Goal: Transaction & Acquisition: Register for event/course

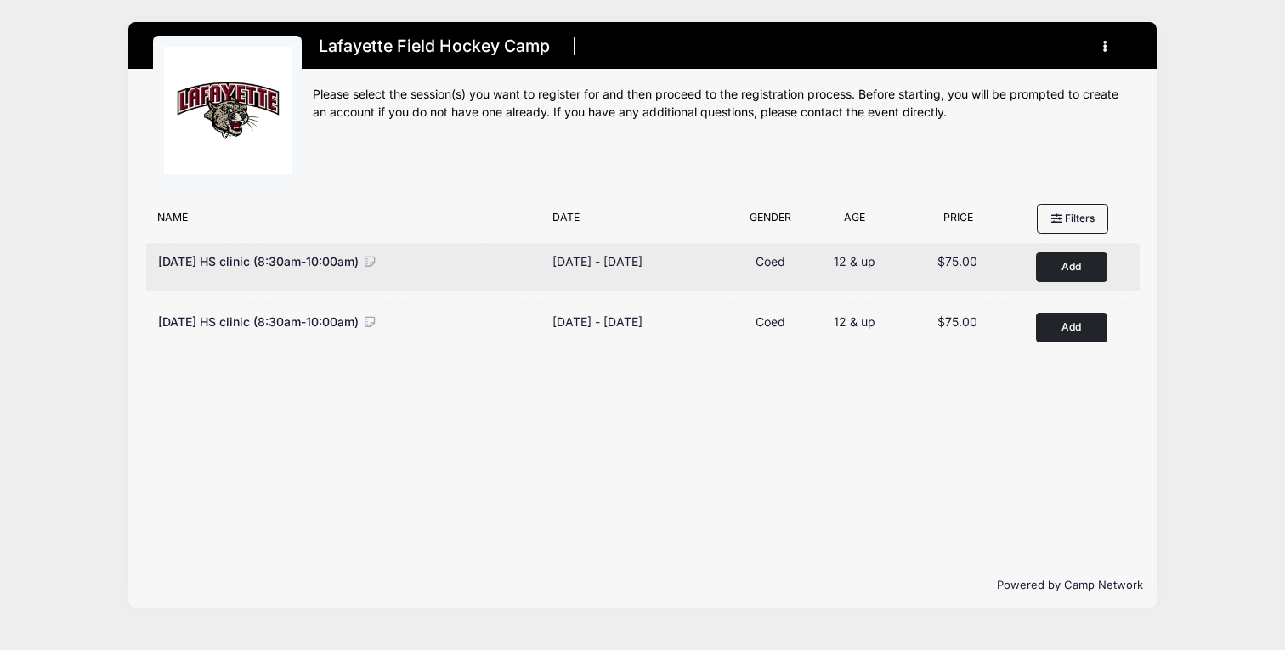
click at [1067, 271] on button "Add to Cart" at bounding box center [1071, 267] width 71 height 30
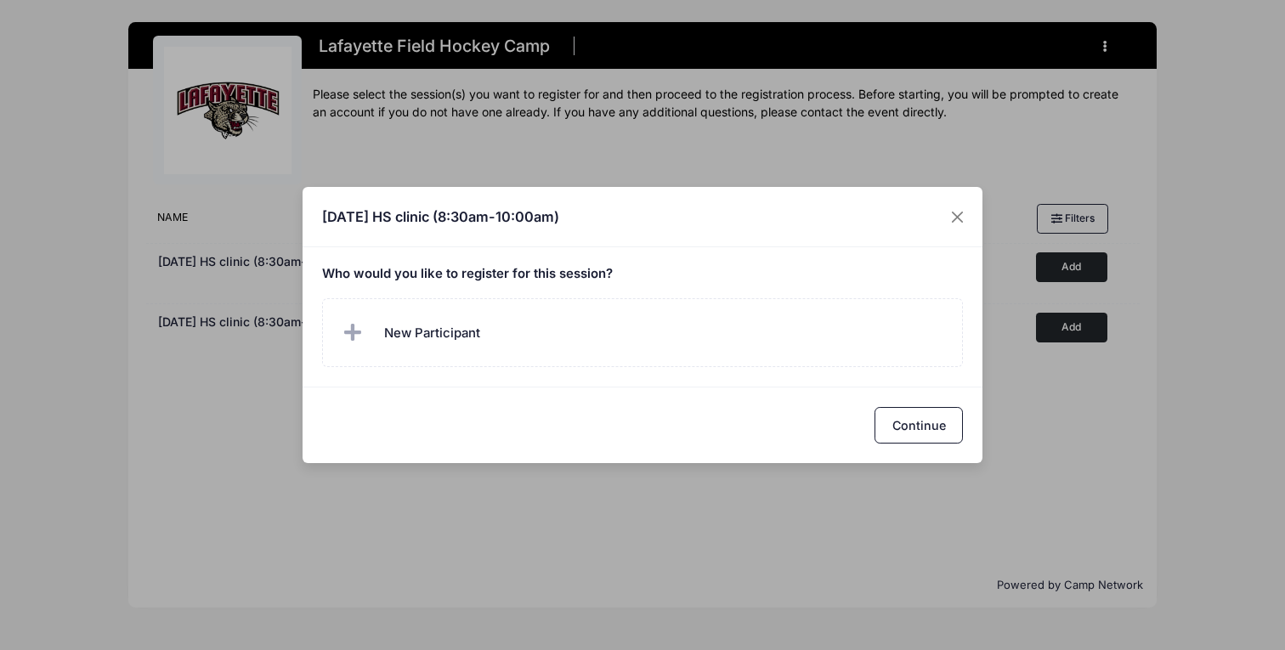
click at [1173, 12] on div "Sept 14th HS clinic (8:30am-10:00am) Who would you like to register for this se…" at bounding box center [642, 325] width 1285 height 650
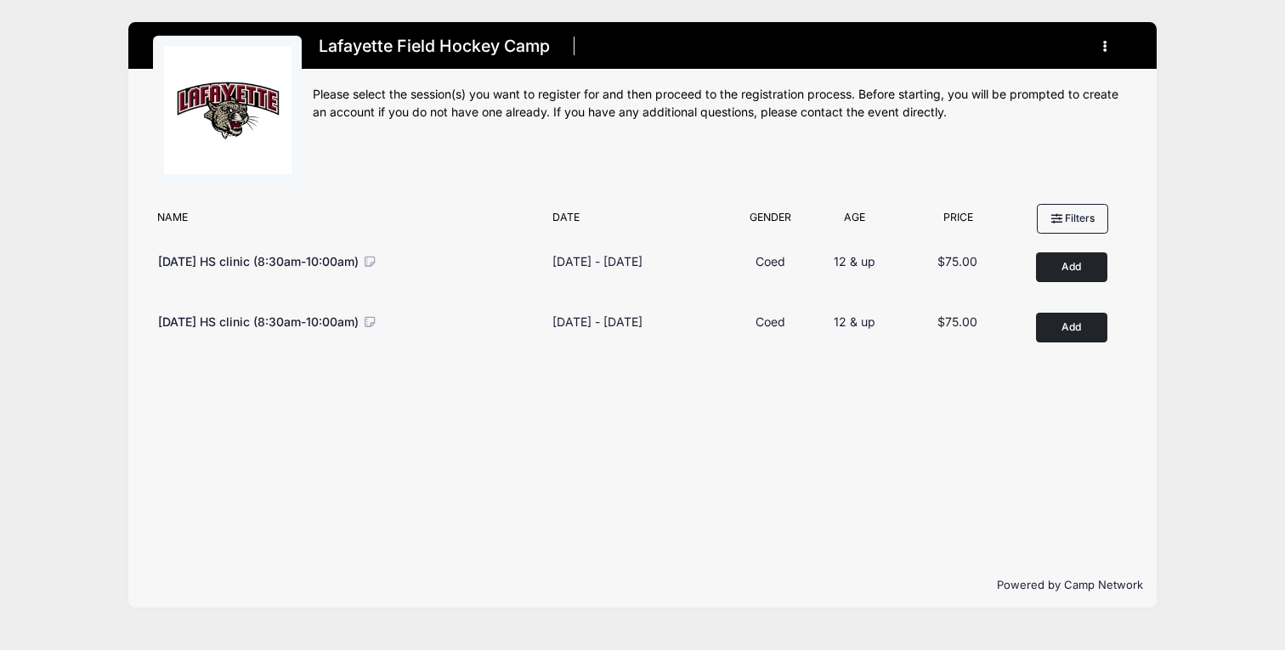
click at [1106, 47] on icon "button" at bounding box center [1110, 47] width 14 height 0
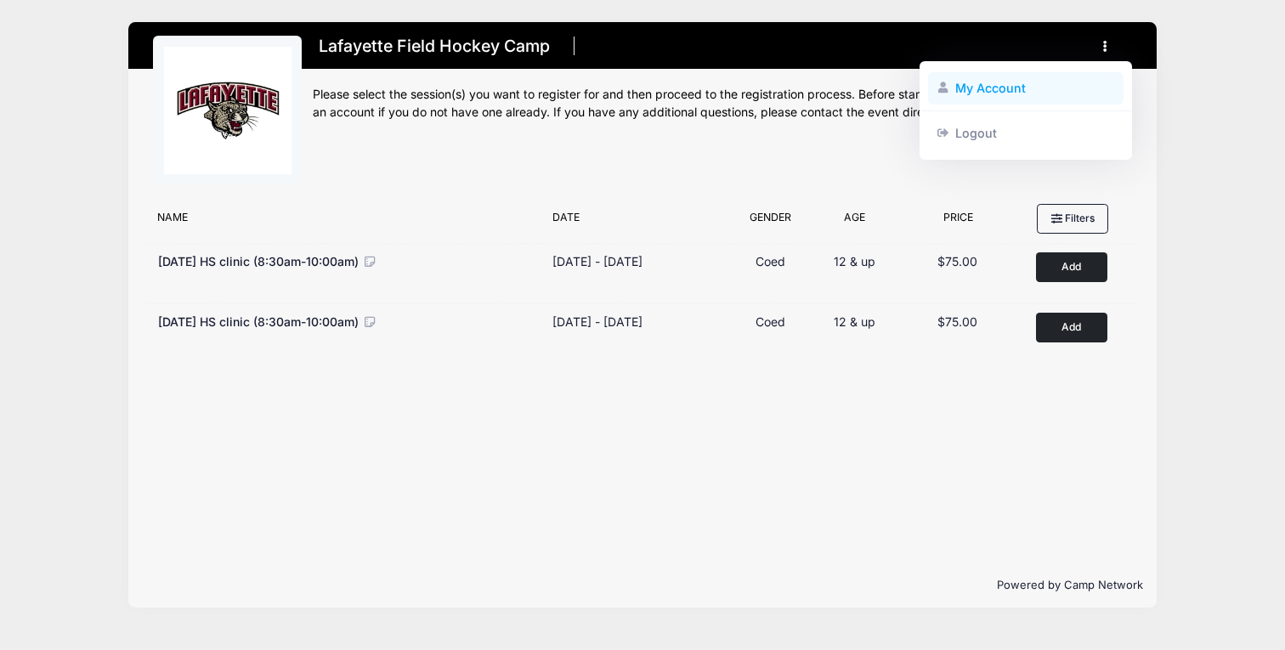
click at [999, 88] on link "My Account" at bounding box center [1026, 88] width 196 height 32
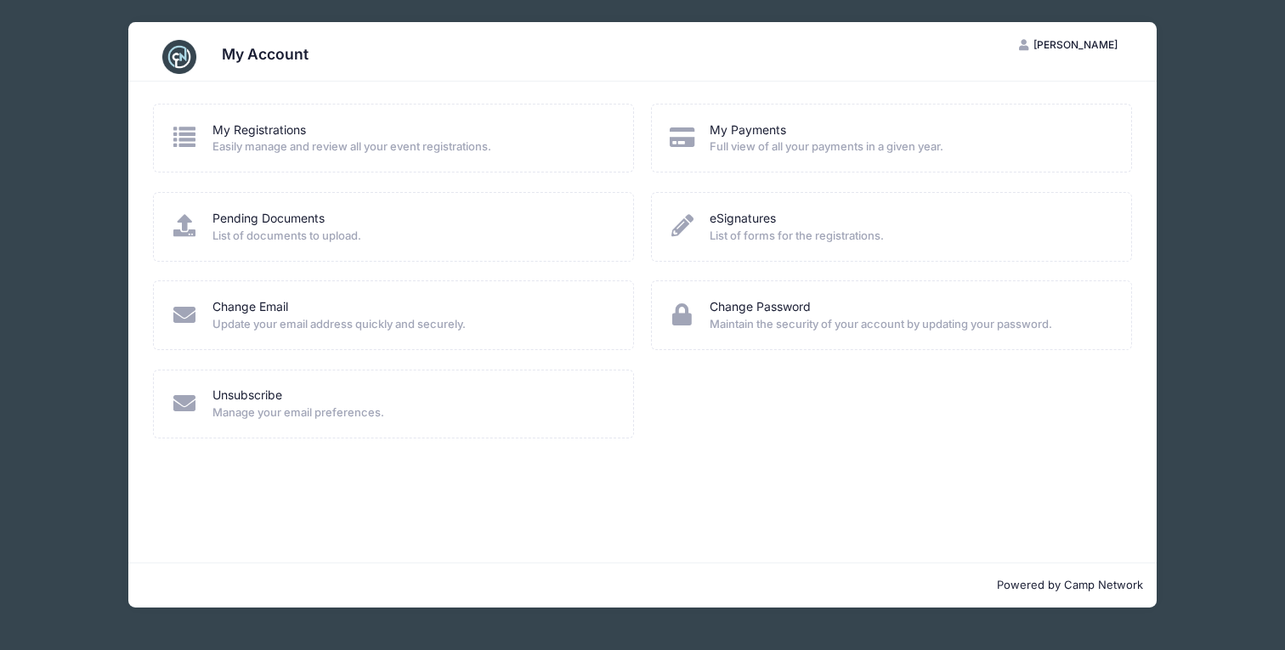
click at [371, 148] on span "Easily manage and review all your event registrations." at bounding box center [411, 147] width 399 height 17
click at [269, 123] on link "My Registrations" at bounding box center [258, 131] width 93 height 18
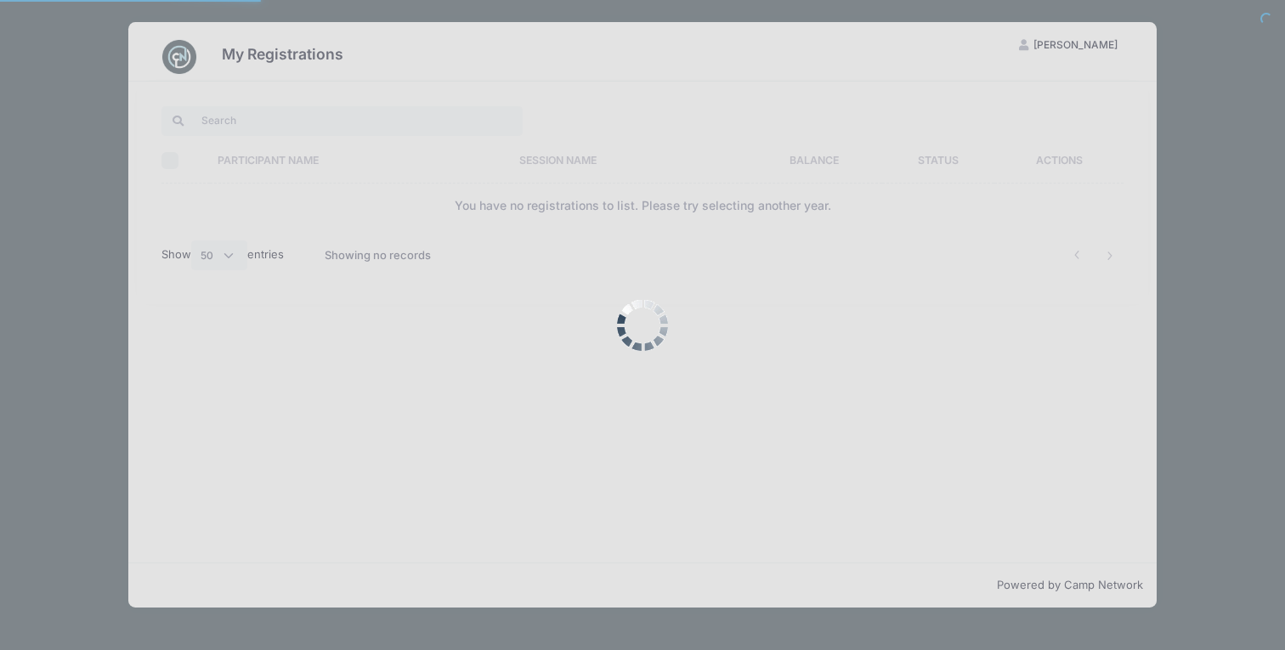
select select "50"
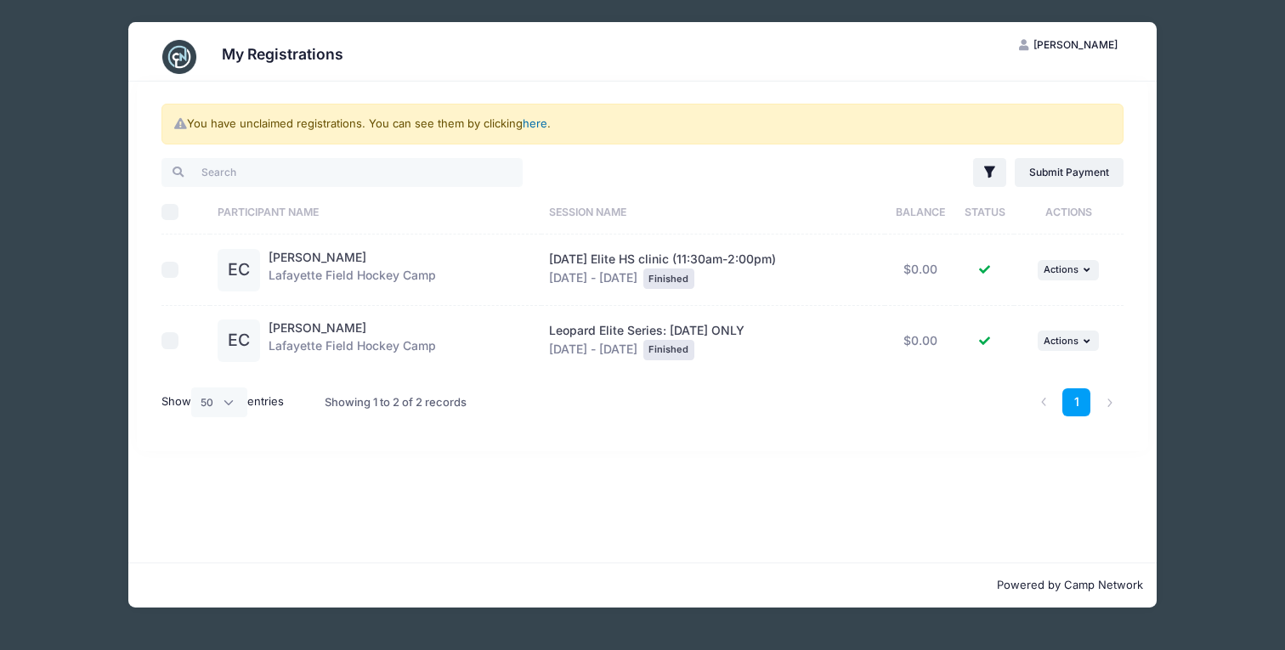
click at [542, 121] on link "here" at bounding box center [535, 123] width 25 height 14
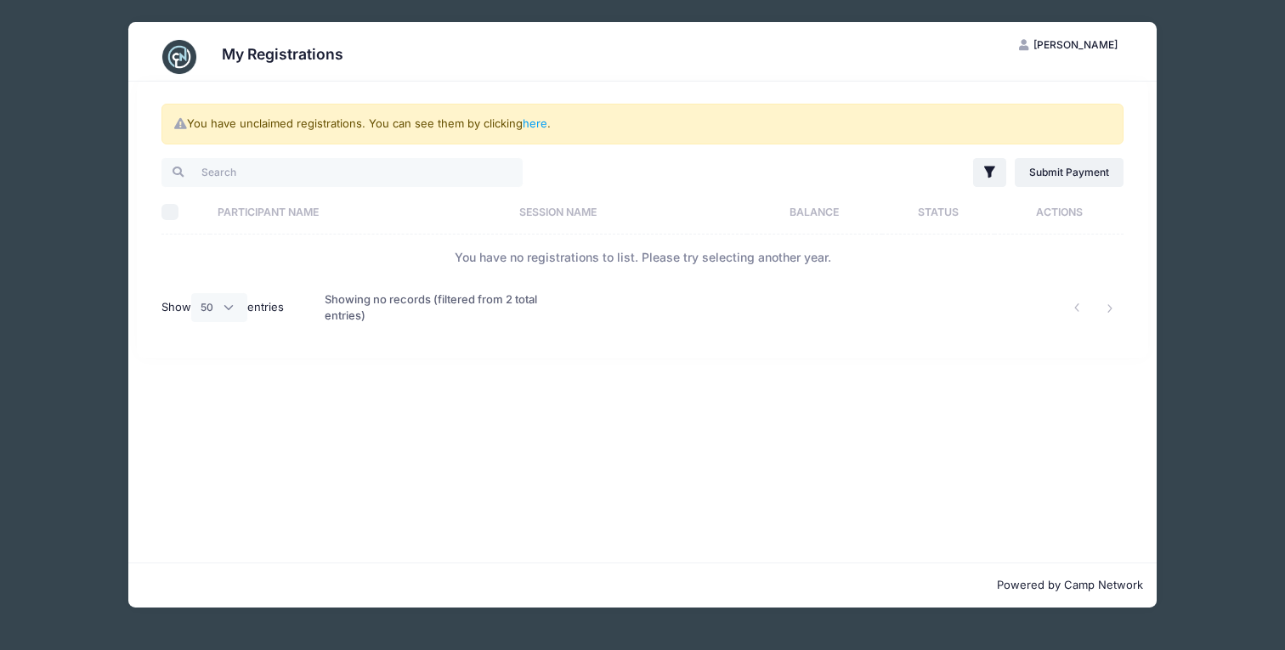
click at [179, 54] on img at bounding box center [179, 57] width 34 height 34
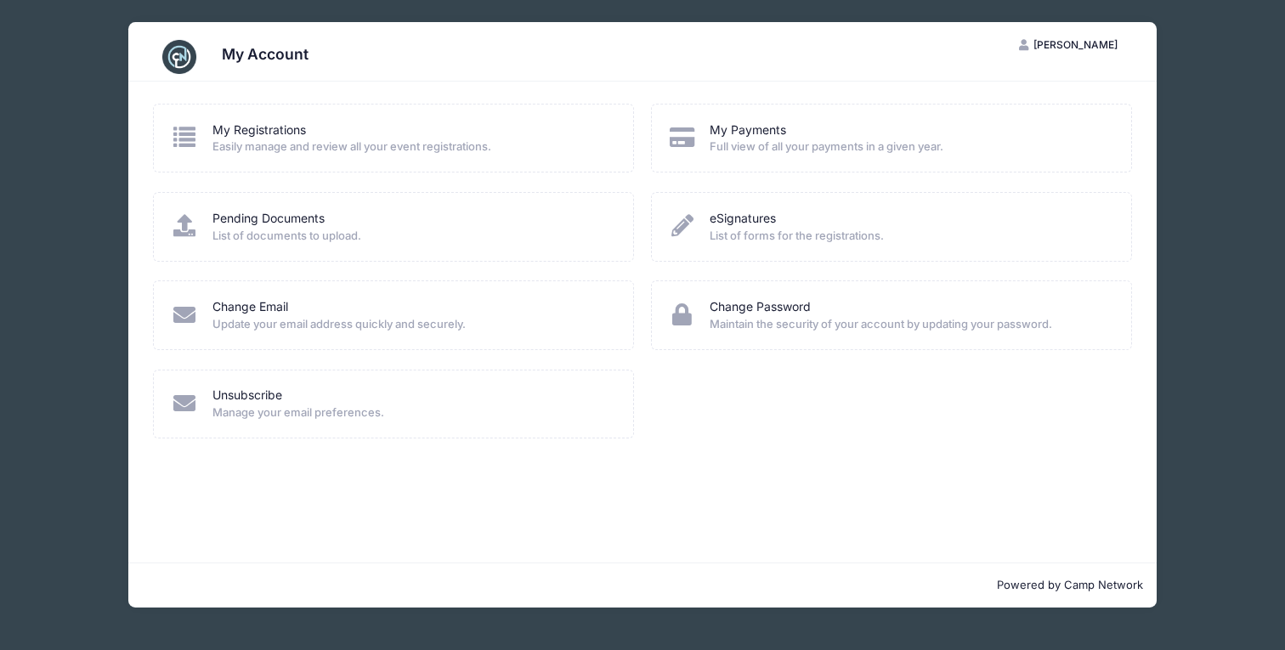
click at [112, 226] on div "My Account EC Emerson Clarke My Account Logout My Registrations Easily manage a…" at bounding box center [642, 315] width 1234 height 630
click at [65, 189] on div "My Account EC Emerson Clarke My Account Logout My Registrations Easily manage a…" at bounding box center [642, 315] width 1234 height 630
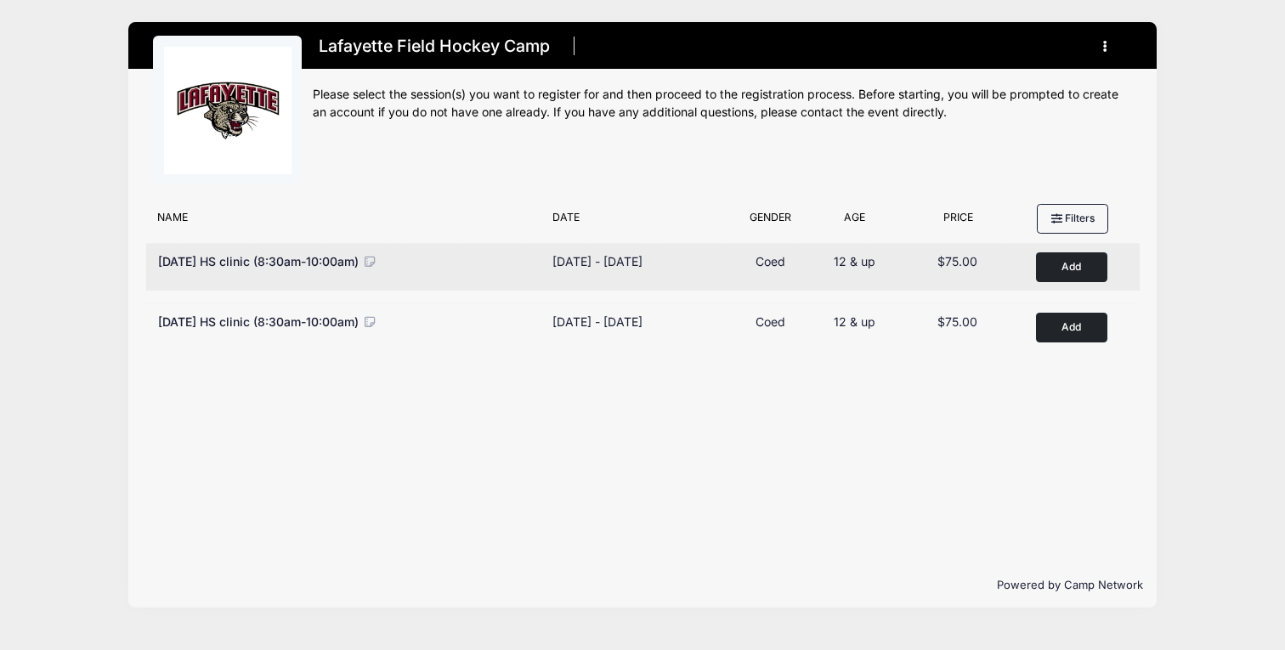
click at [1056, 263] on button "Add to Cart" at bounding box center [1071, 267] width 71 height 30
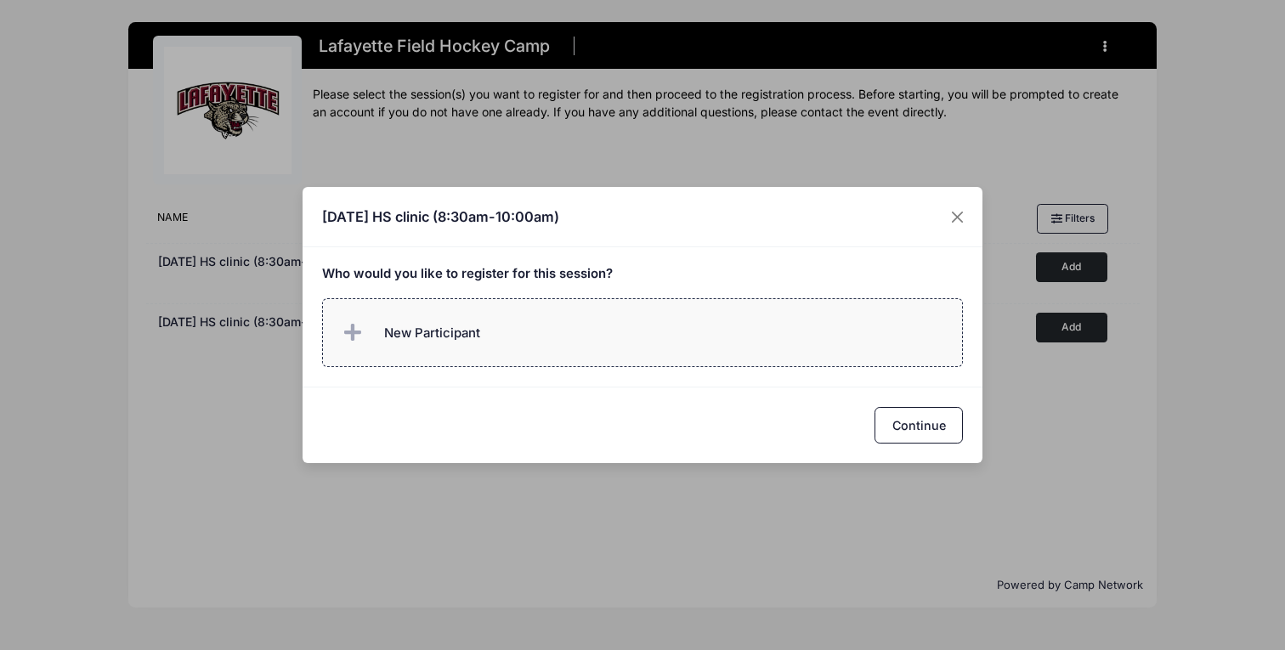
click at [510, 330] on label "New Participant" at bounding box center [643, 332] width 642 height 69
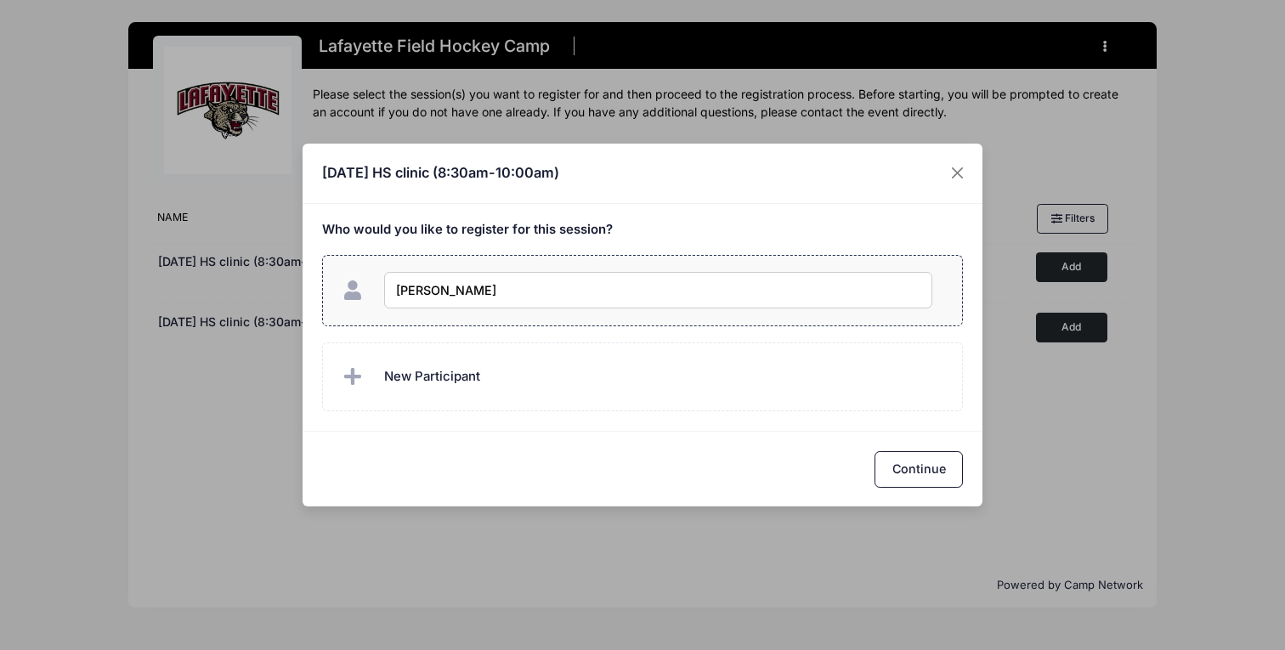
type input "[PERSON_NAME]"
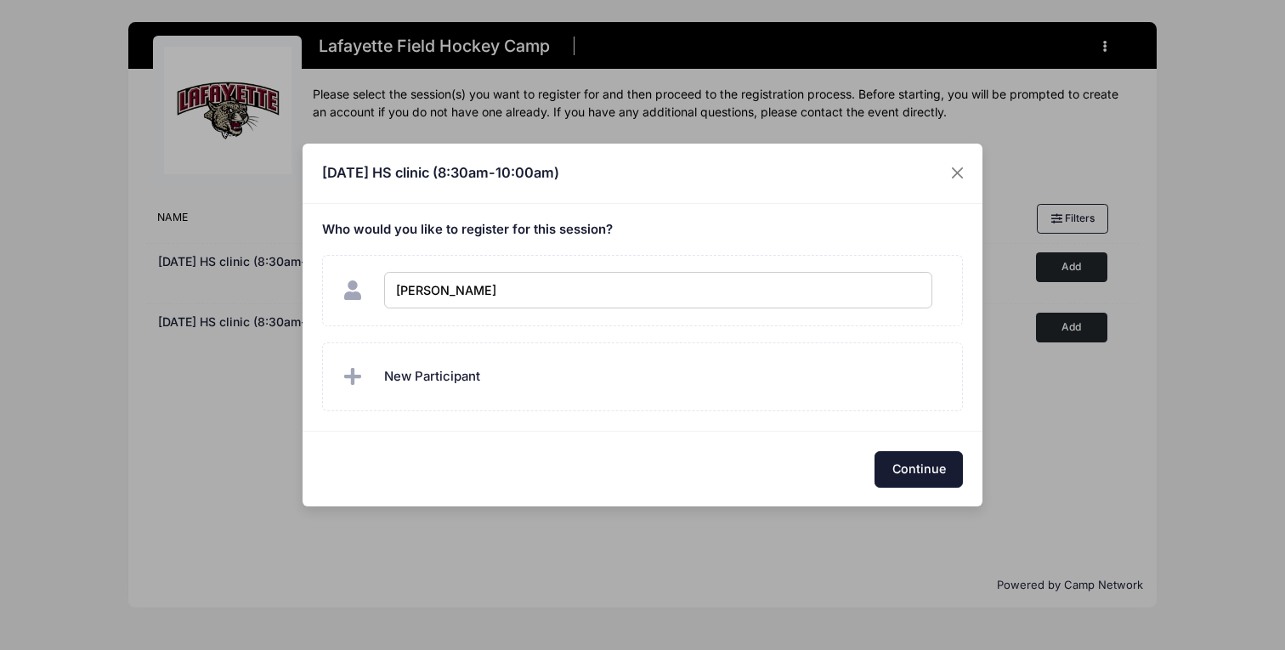
checkbox input "true"
click at [916, 470] on button "Continue" at bounding box center [919, 469] width 88 height 37
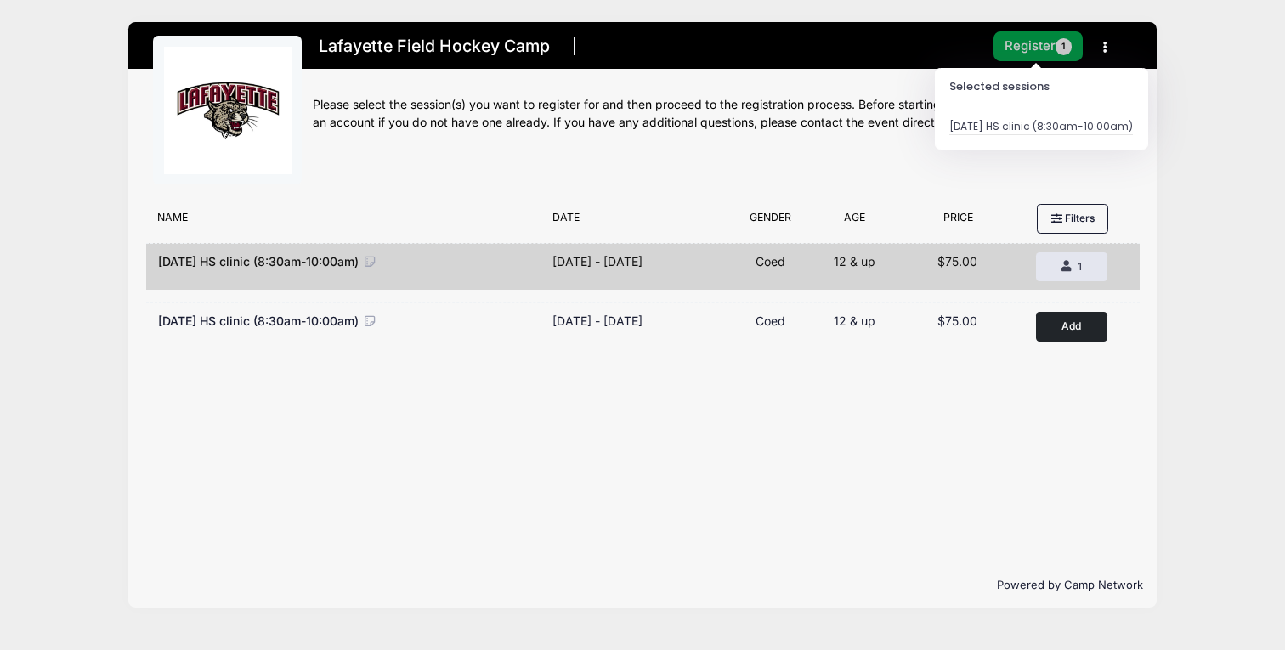
click at [1033, 42] on button "Register 1" at bounding box center [1039, 46] width 90 height 30
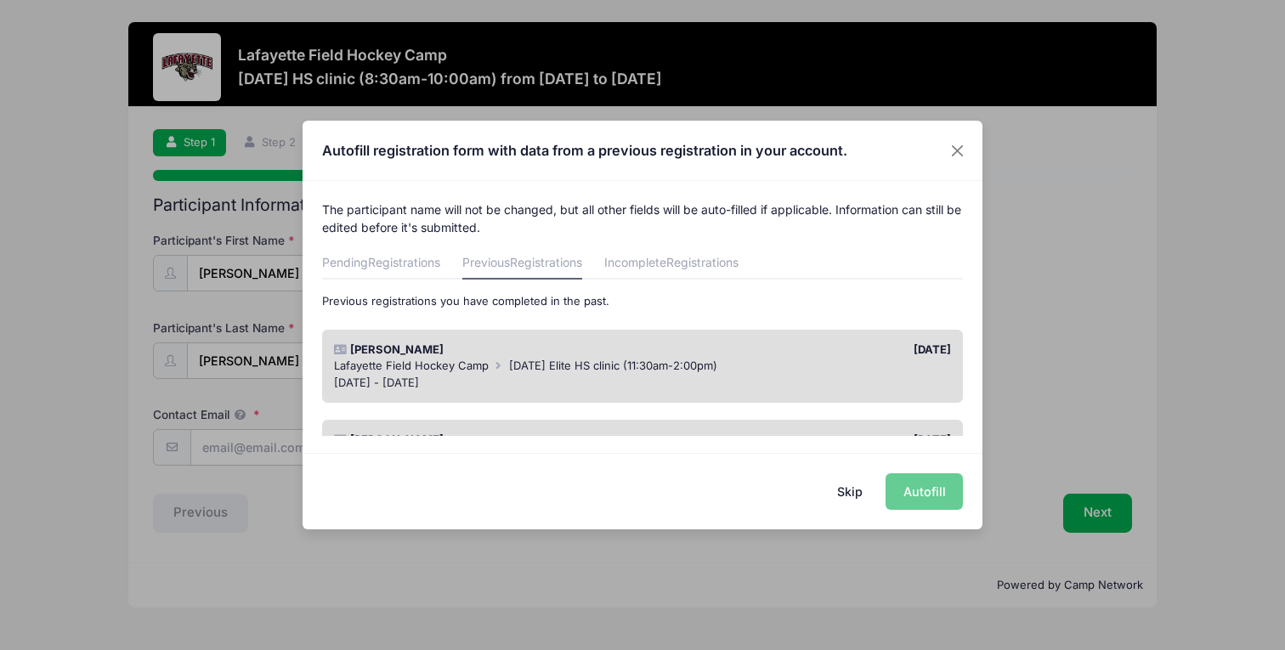
click at [520, 371] on span "[DATE] Elite HS clinic (11:30am-2:00pm)" at bounding box center [613, 366] width 208 height 14
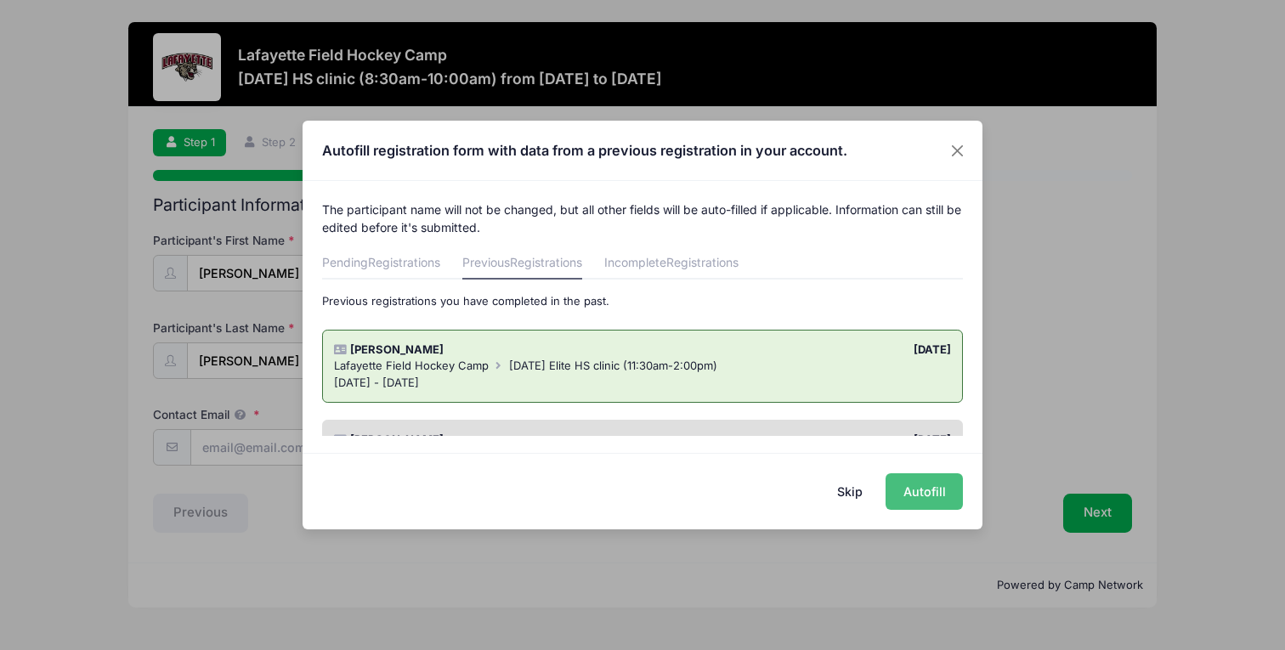
click at [903, 495] on button "Autofill" at bounding box center [924, 491] width 77 height 37
type input "[EMAIL_ADDRESS][DOMAIN_NAME]"
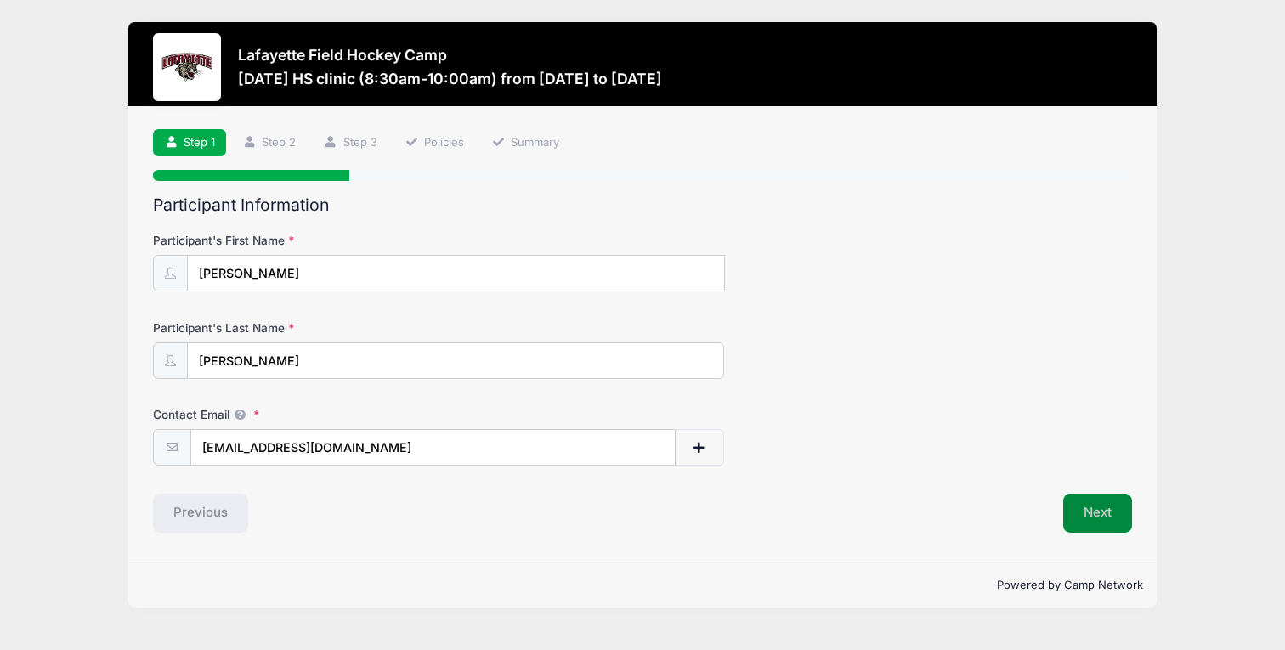
click at [1105, 505] on button "Next" at bounding box center [1097, 513] width 69 height 39
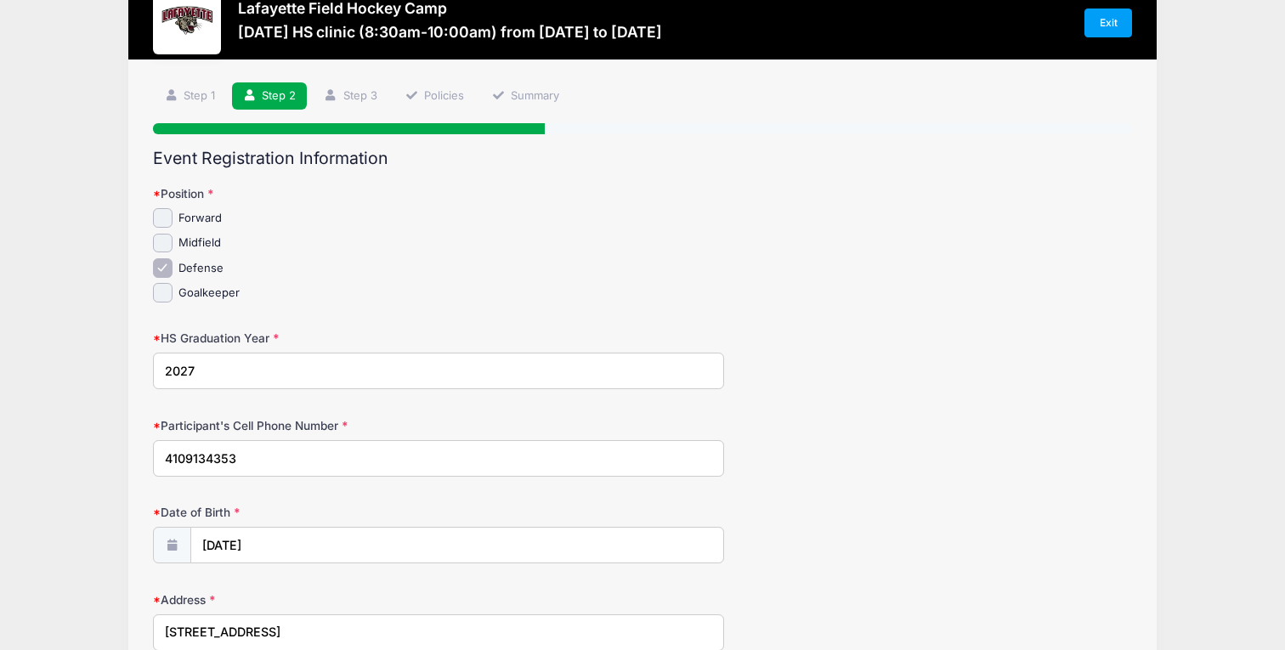
scroll to position [97, 0]
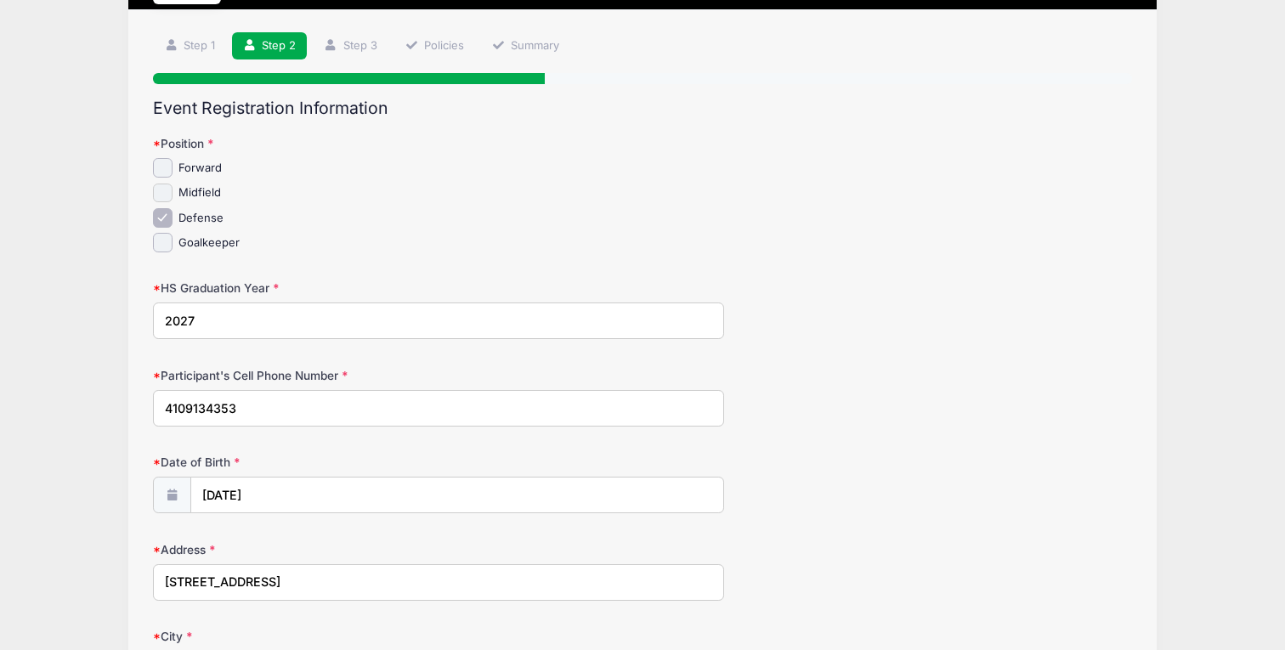
click at [157, 195] on input "Midfield" at bounding box center [163, 194] width 20 height 20
checkbox input "true"
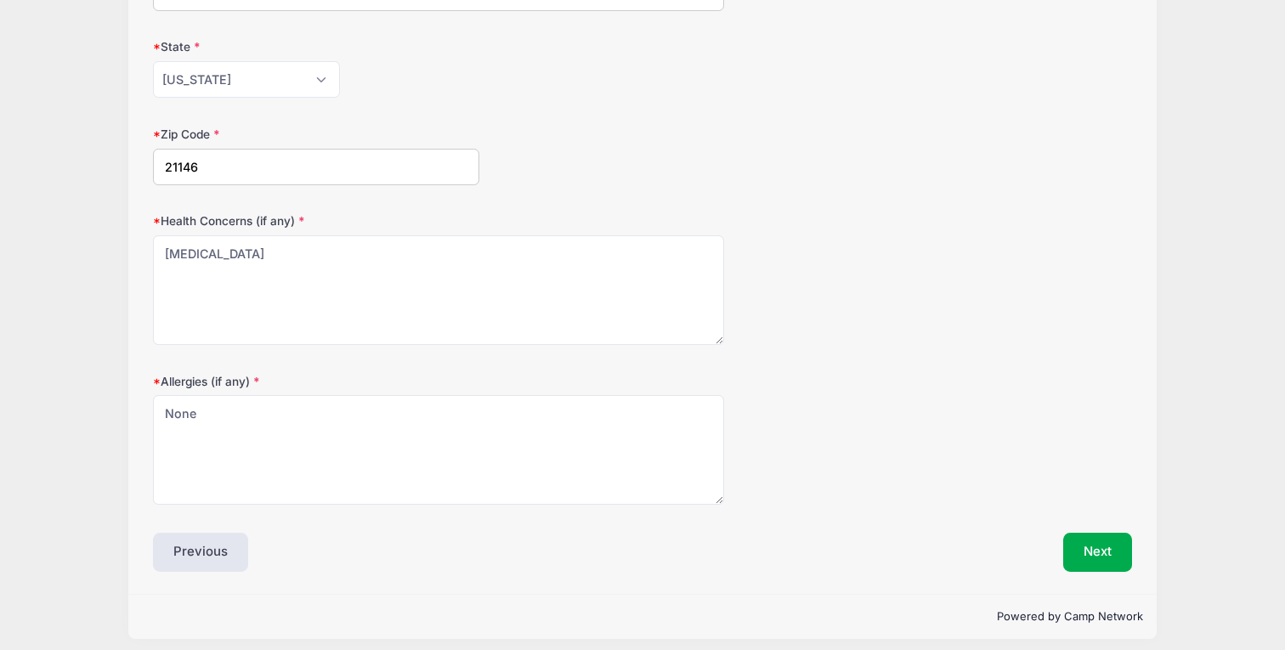
scroll to position [784, 0]
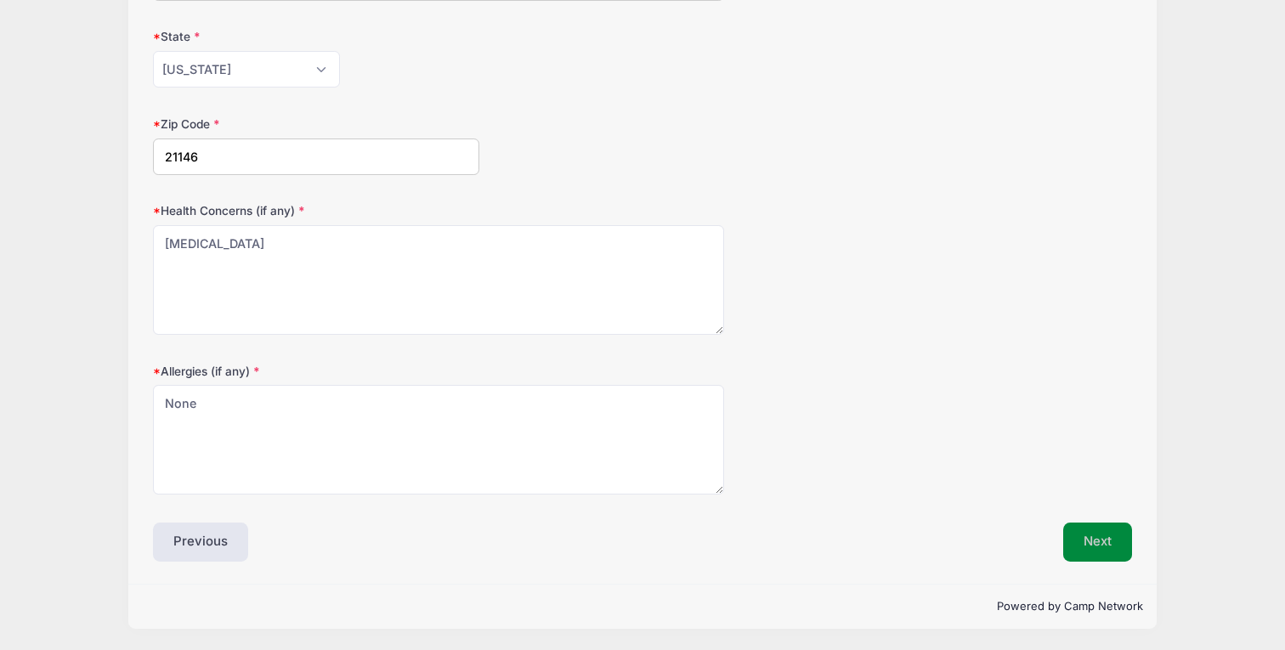
click at [1096, 535] on button "Next" at bounding box center [1097, 542] width 69 height 39
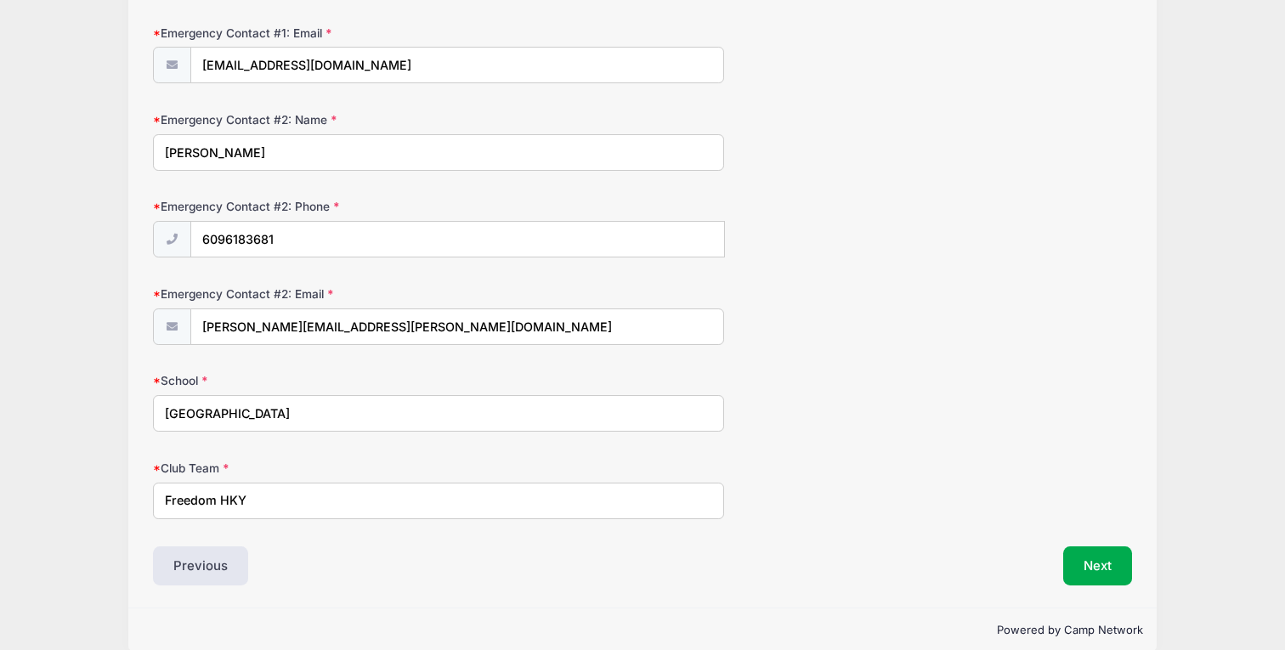
scroll to position [667, 0]
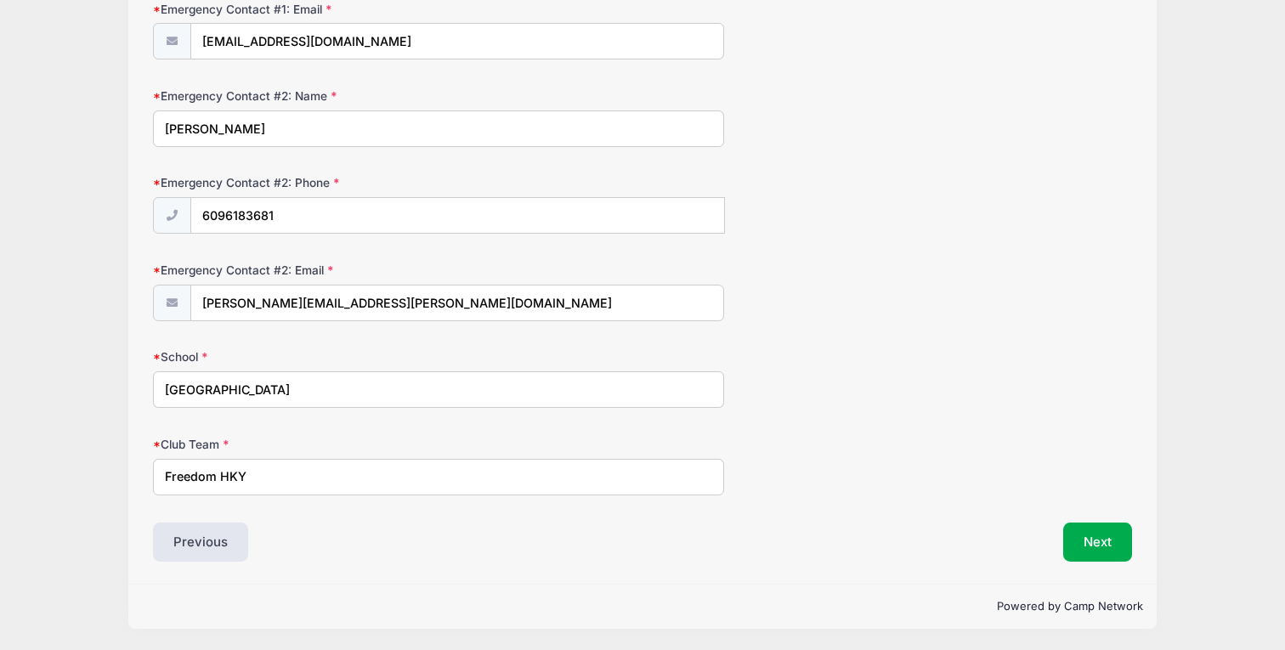
click at [226, 121] on input "[PERSON_NAME]" at bounding box center [438, 128] width 571 height 37
type input "[PERSON_NAME]"
click at [1092, 535] on button "Next" at bounding box center [1097, 542] width 69 height 39
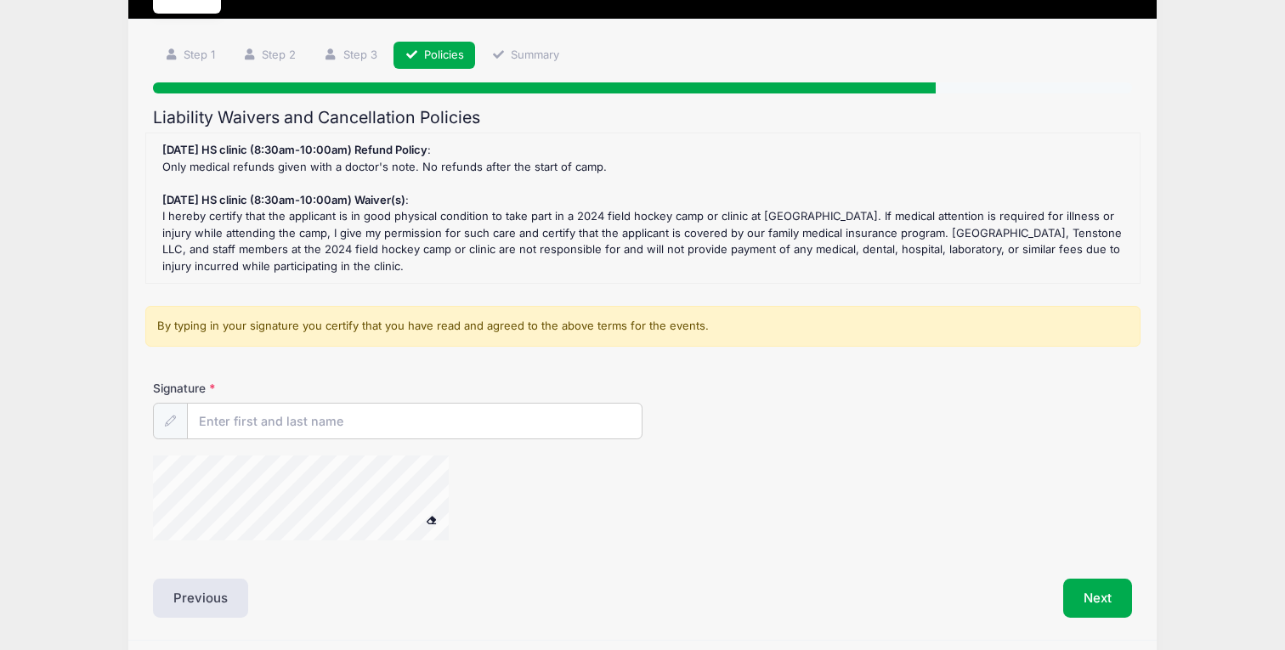
scroll to position [143, 0]
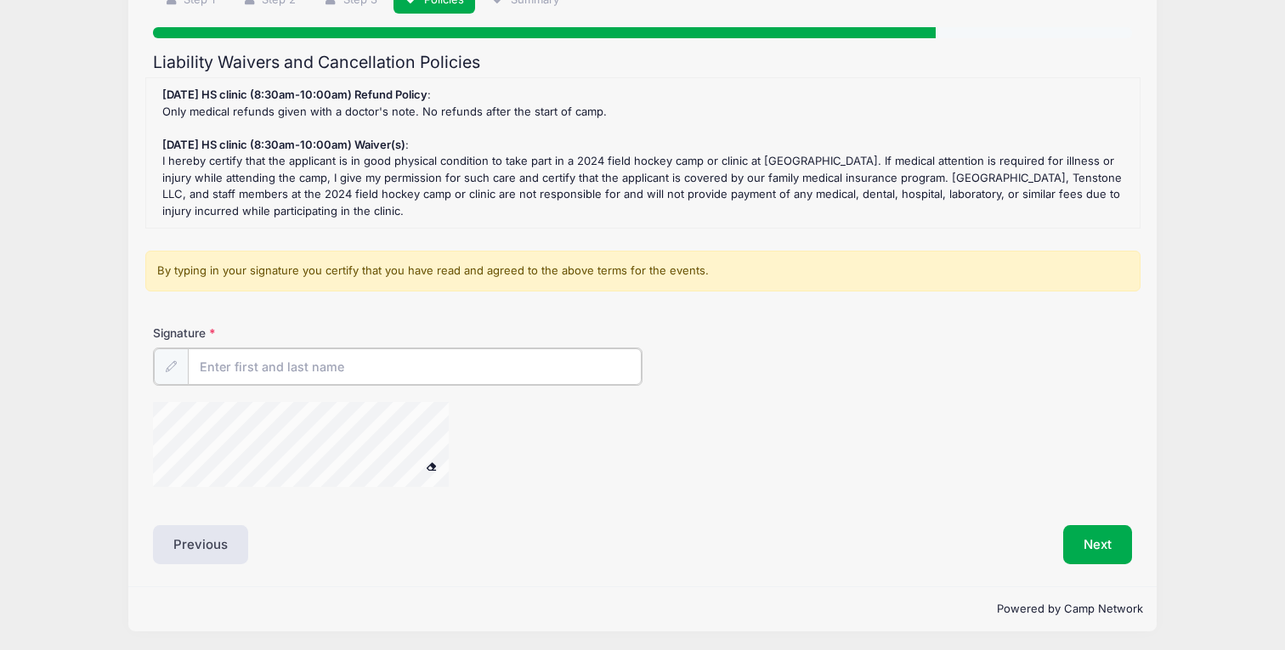
click at [257, 368] on input "Signature" at bounding box center [415, 366] width 454 height 37
type input "[PERSON_NAME]"
click at [676, 517] on div "Liability Waivers and Cancellation Policies [DATE] HS clinic (8:30am-10:00am) R…" at bounding box center [642, 308] width 979 height 510
click at [1088, 545] on button "Next" at bounding box center [1097, 543] width 69 height 39
click at [1084, 542] on button "Next" at bounding box center [1097, 543] width 69 height 39
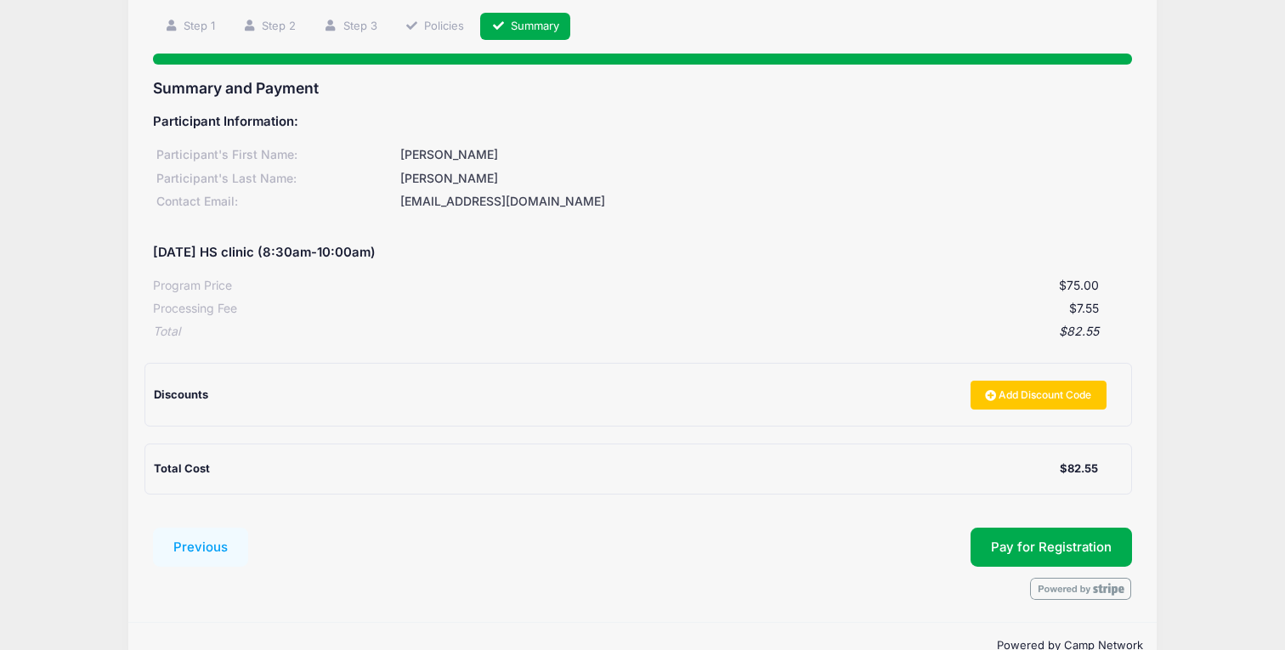
scroll to position [156, 0]
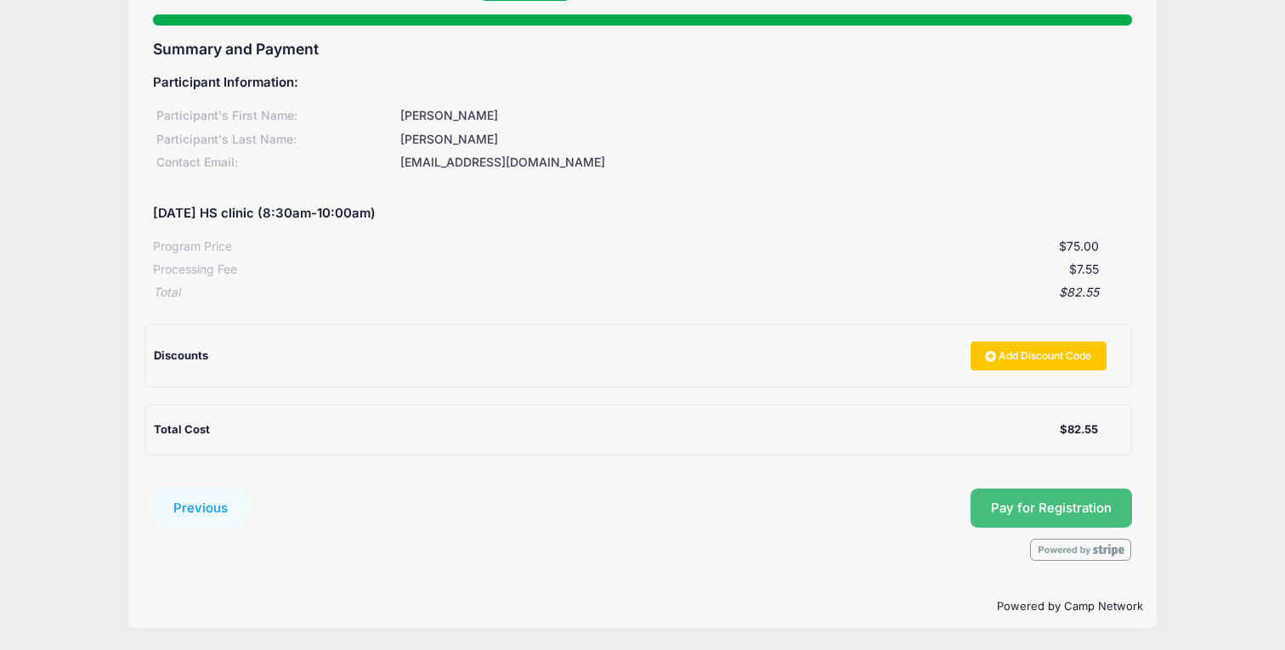
click at [1011, 515] on button "Pay for Registration" at bounding box center [1051, 508] width 161 height 39
